Goal: Information Seeking & Learning: Learn about a topic

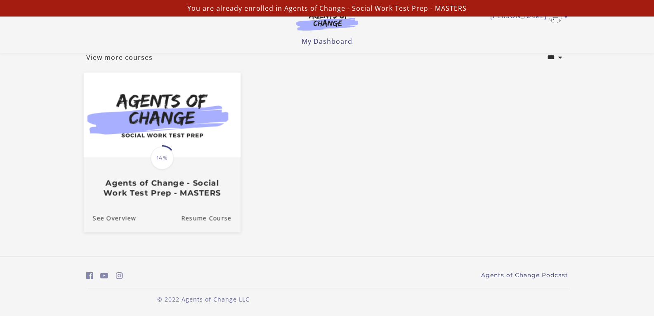
scroll to position [55, 0]
click at [226, 221] on link "Resume Course" at bounding box center [210, 218] width 59 height 28
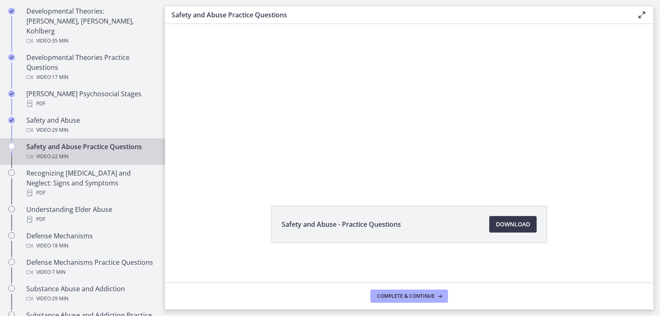
scroll to position [1, 0]
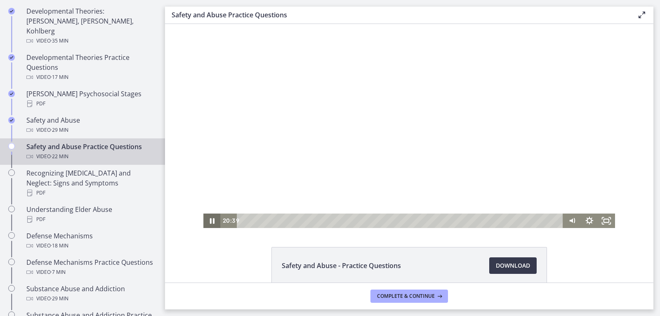
click at [205, 221] on icon "Pause" at bounding box center [211, 220] width 17 height 14
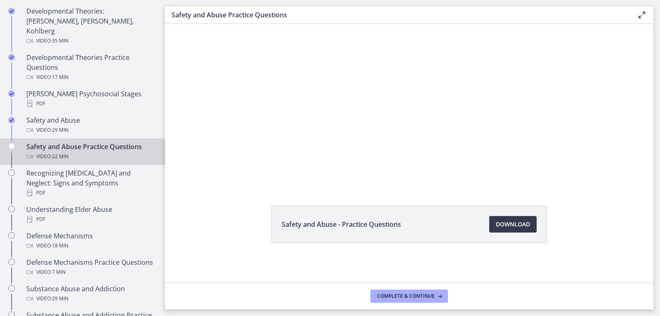
scroll to position [0, 0]
